Goal: Transaction & Acquisition: Purchase product/service

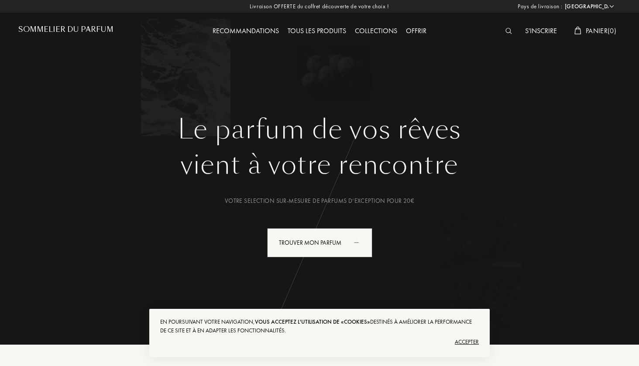
select select "FR"
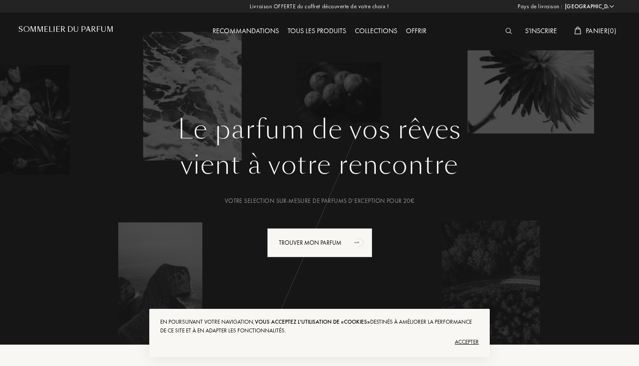
click at [474, 340] on div "Accepter" at bounding box center [319, 342] width 319 height 14
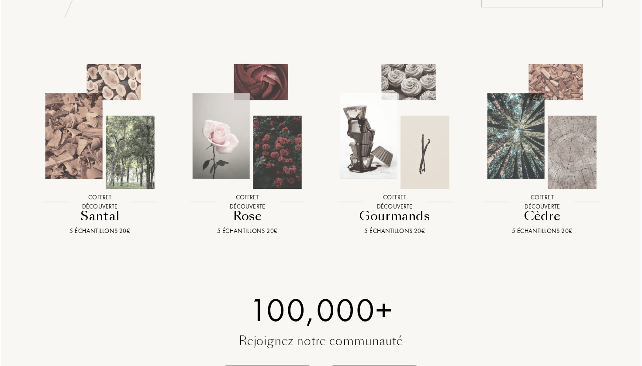
scroll to position [941, 0]
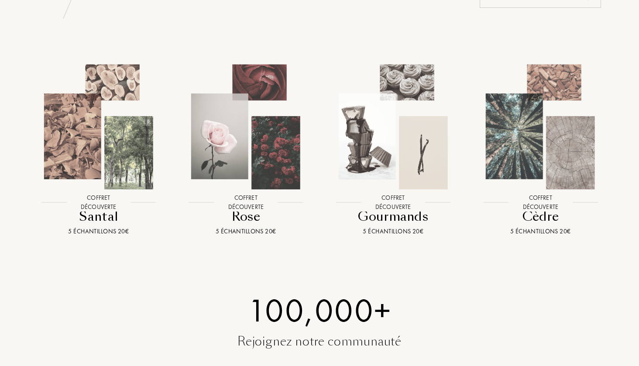
click at [242, 159] on img at bounding box center [246, 127] width 133 height 133
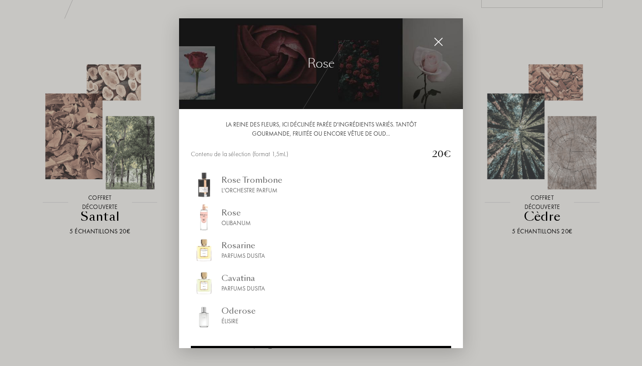
click at [134, 268] on div at bounding box center [321, 183] width 642 height 366
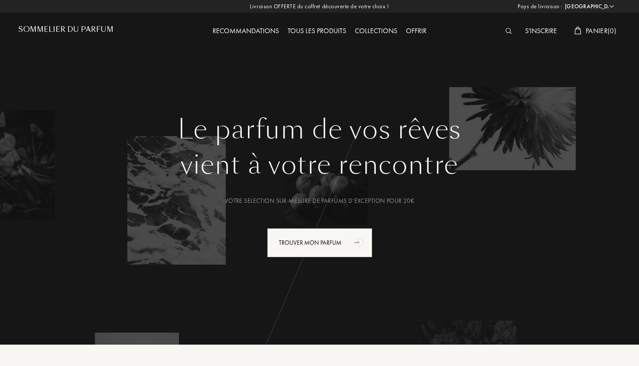
scroll to position [0, 0]
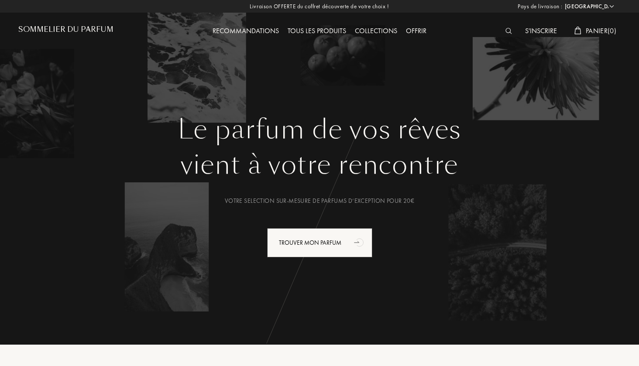
click at [532, 27] on div "S'inscrire" at bounding box center [541, 31] width 41 height 11
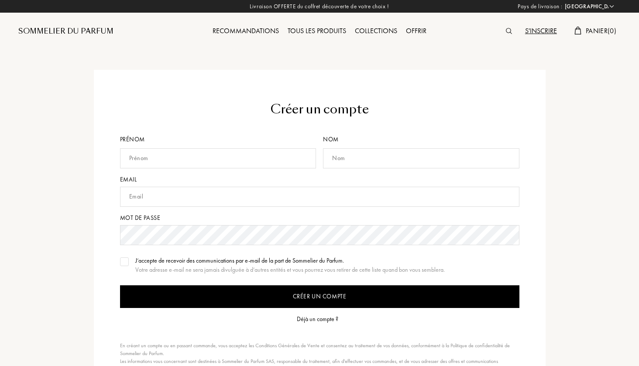
select select "FR"
click at [325, 321] on div "Déjà un compte ?" at bounding box center [317, 319] width 41 height 9
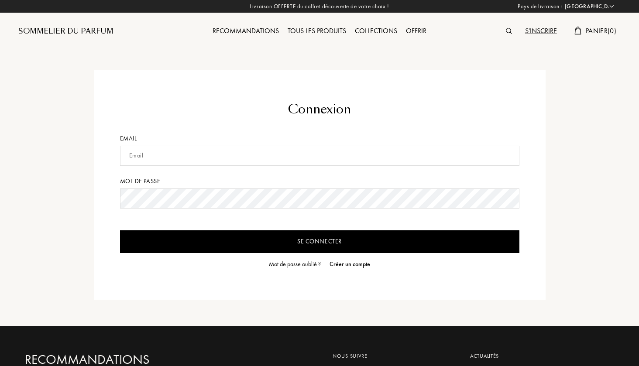
select select "FR"
click at [383, 31] on div "Collections" at bounding box center [376, 31] width 51 height 11
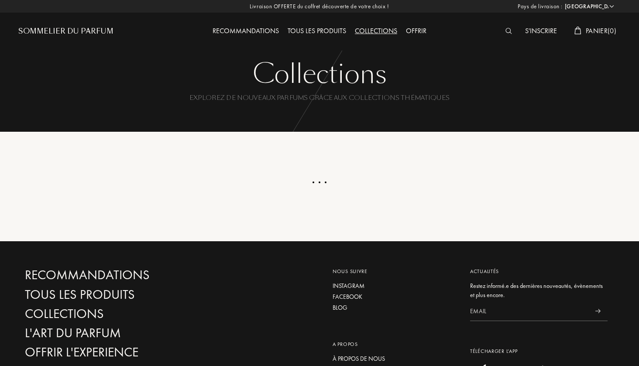
select select "FR"
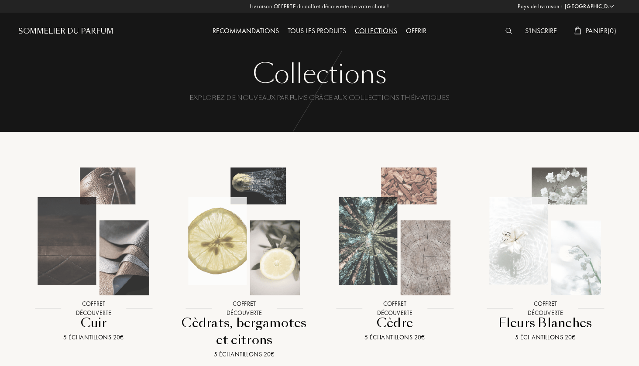
scroll to position [0, 0]
click at [322, 26] on div "Tous les produits" at bounding box center [316, 30] width 67 height 11
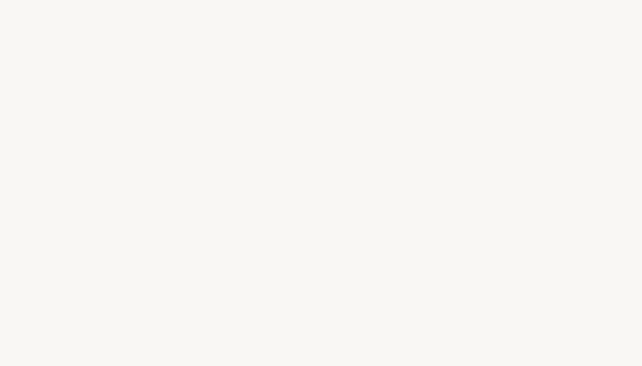
select select "FR"
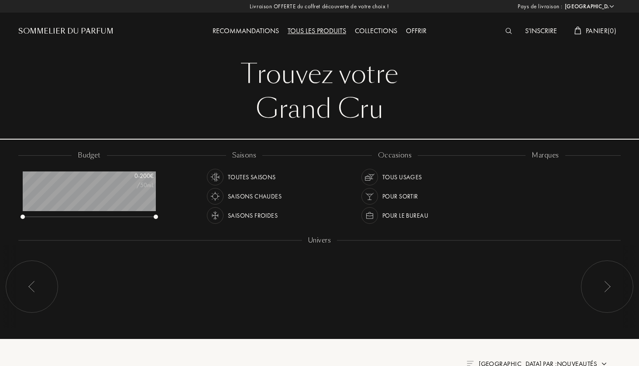
scroll to position [44, 133]
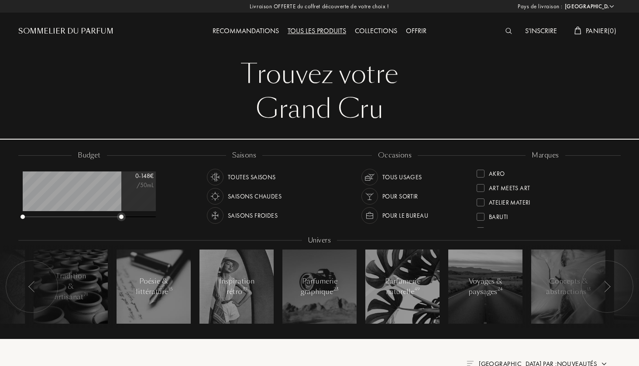
drag, startPoint x: 156, startPoint y: 218, endPoint x: 121, endPoint y: 221, distance: 34.7
click at [121, 221] on div "budget 0 - 148 € /50mL" at bounding box center [93, 190] width 151 height 79
click at [122, 222] on div "budget 0 - 148 € /50mL" at bounding box center [93, 190] width 151 height 79
click at [123, 218] on div at bounding box center [123, 217] width 4 height 4
click at [213, 215] on img at bounding box center [215, 216] width 12 height 12
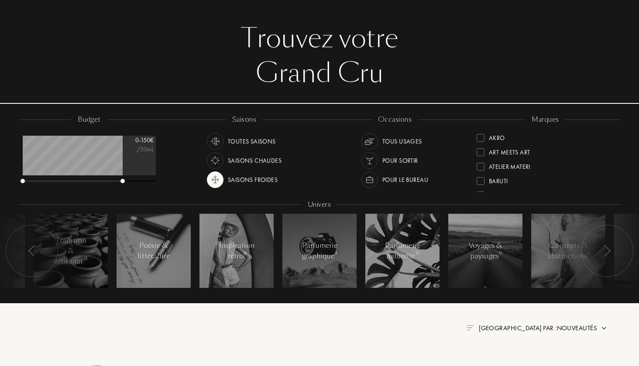
scroll to position [32, 0]
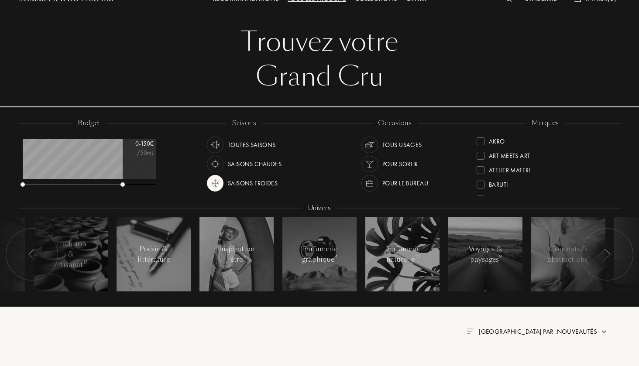
click at [369, 163] on img at bounding box center [370, 164] width 12 height 12
click at [369, 183] on img at bounding box center [370, 183] width 12 height 12
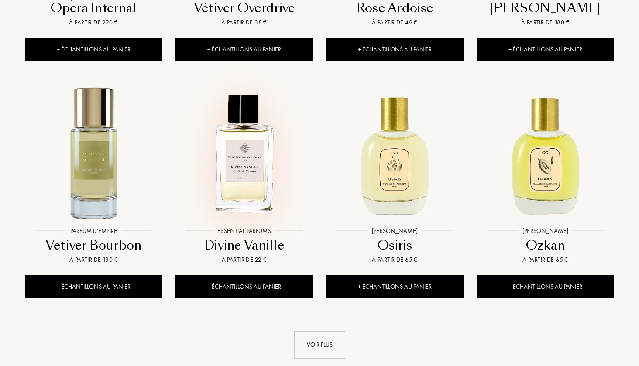
scroll to position [787, 0]
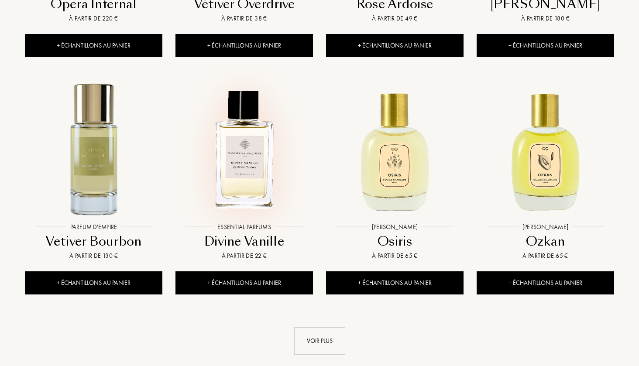
click at [245, 159] on img at bounding box center [244, 150] width 136 height 136
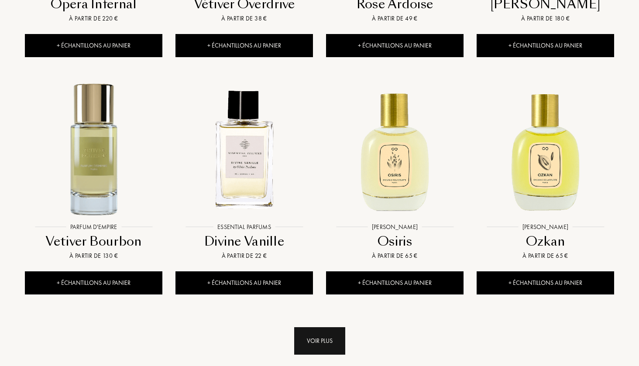
click at [304, 336] on div "Voir plus" at bounding box center [319, 342] width 51 height 28
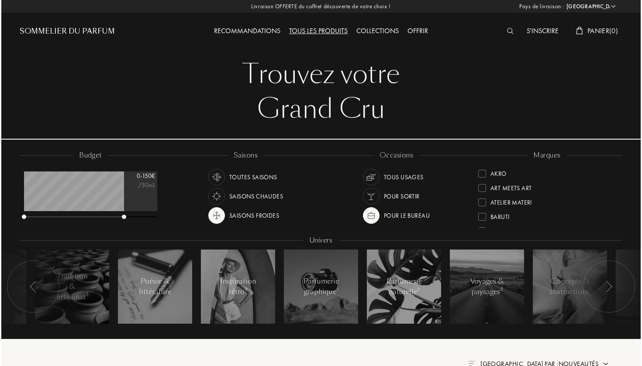
scroll to position [0, 0]
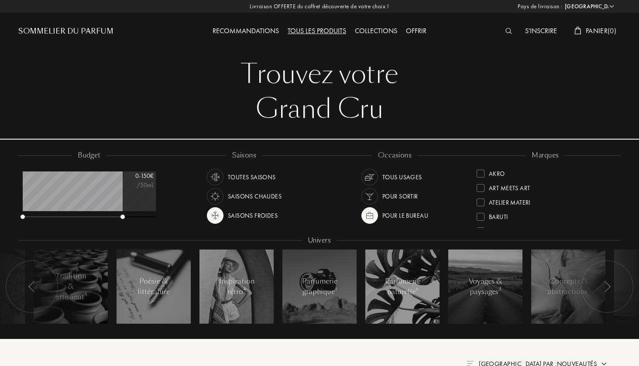
click at [507, 34] on img at bounding box center [509, 31] width 7 height 6
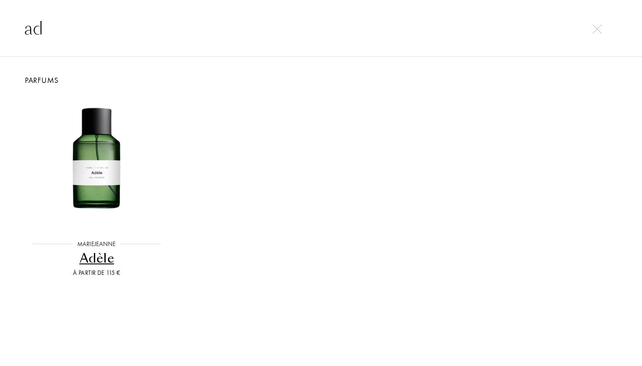
type input "a"
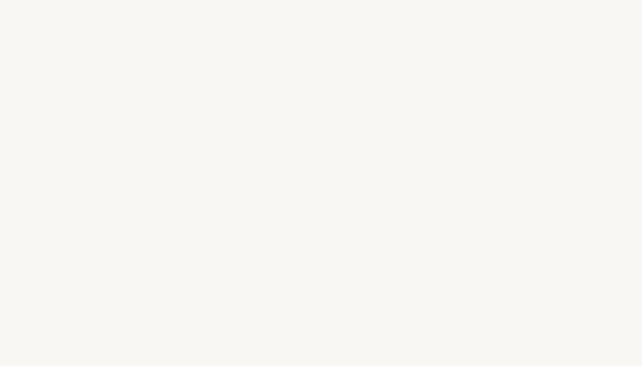
select select "FR"
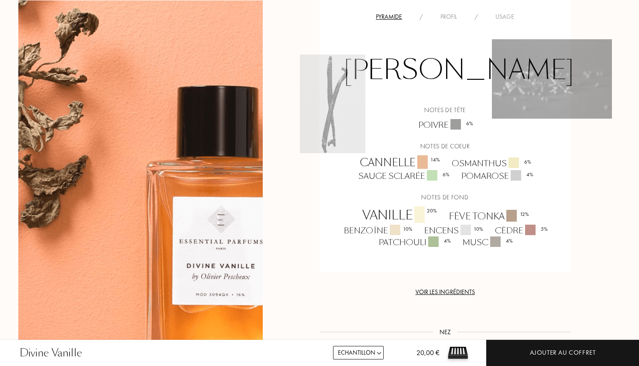
scroll to position [564, 0]
